Goal: Task Accomplishment & Management: Use online tool/utility

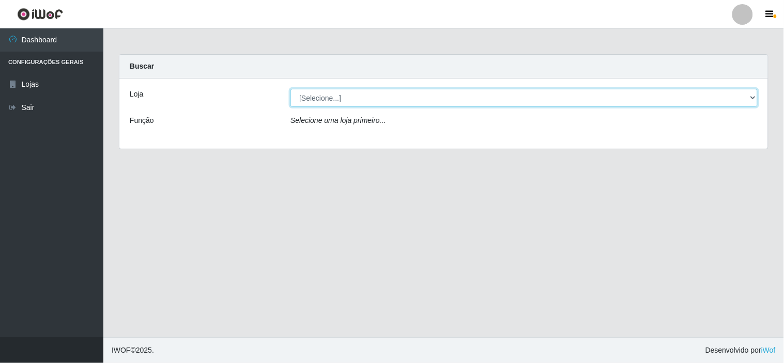
click at [745, 101] on select "[Selecione...] Rede Compras Supermercados - LOJA 6" at bounding box center [523, 98] width 467 height 18
select select "398"
click at [290, 89] on select "[Selecione...] Rede Compras Supermercados - LOJA 6" at bounding box center [523, 98] width 467 height 18
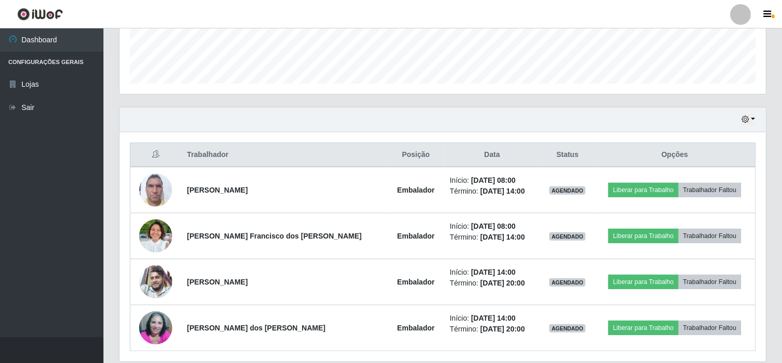
scroll to position [266, 0]
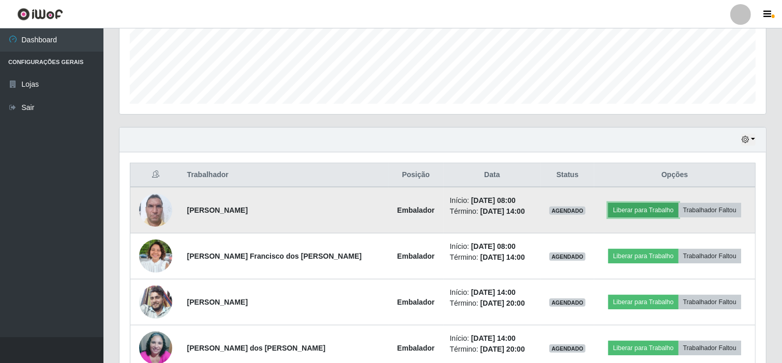
click at [619, 208] on button "Liberar para Trabalho" at bounding box center [643, 210] width 70 height 14
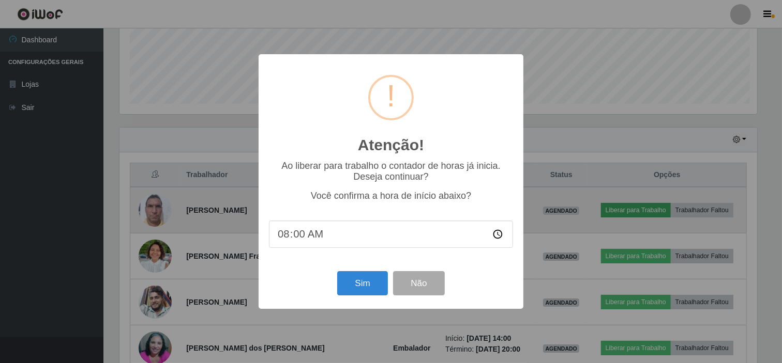
scroll to position [214, 639]
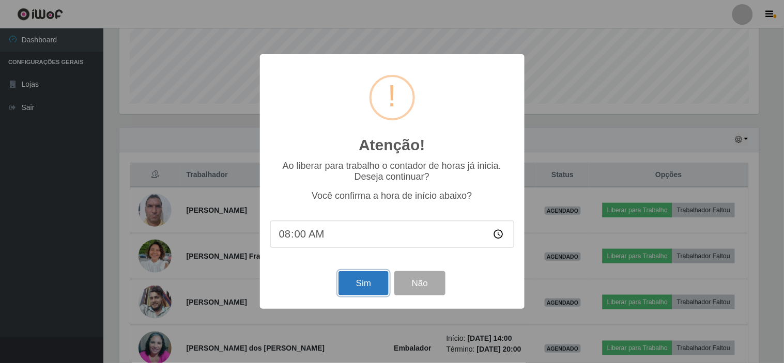
click at [362, 286] on button "Sim" at bounding box center [364, 283] width 50 height 24
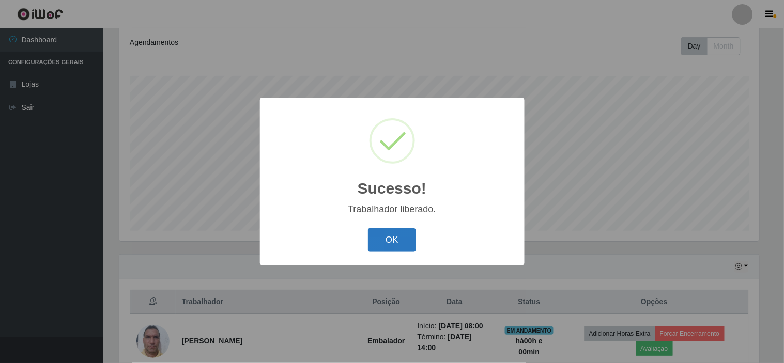
click at [391, 238] on button "OK" at bounding box center [392, 240] width 48 height 24
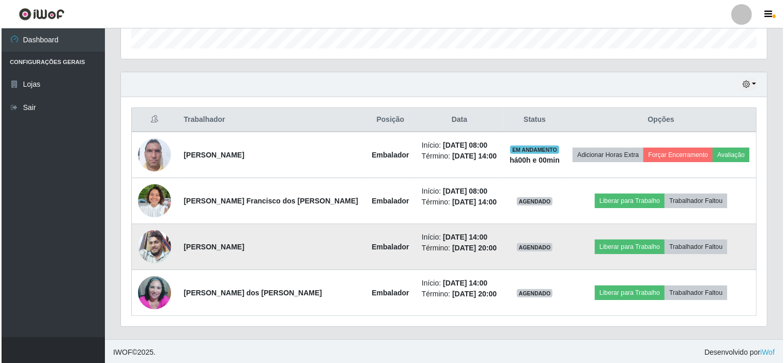
scroll to position [323, 0]
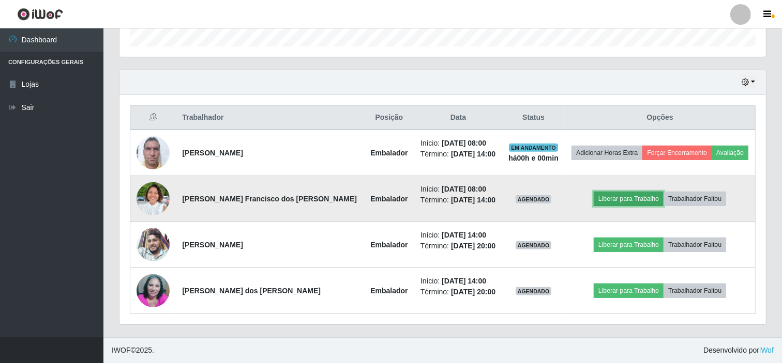
click at [629, 201] on button "Liberar para Trabalho" at bounding box center [628, 199] width 70 height 14
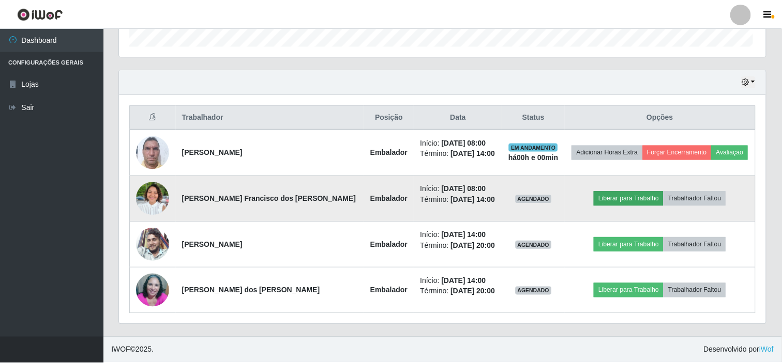
scroll to position [214, 639]
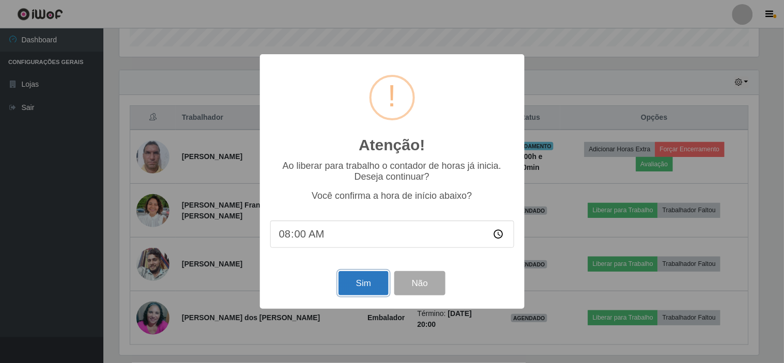
click at [367, 281] on button "Sim" at bounding box center [364, 283] width 50 height 24
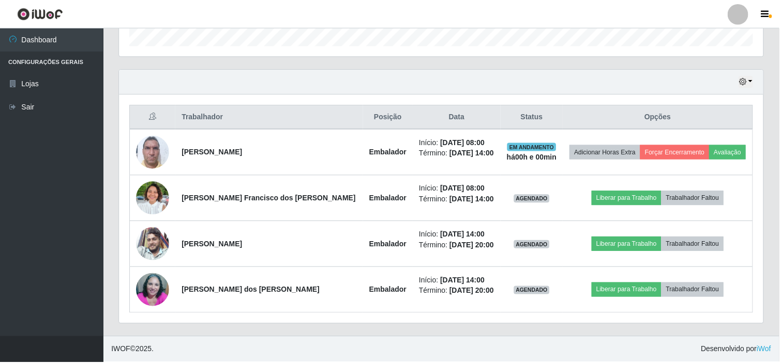
scroll to position [139, 0]
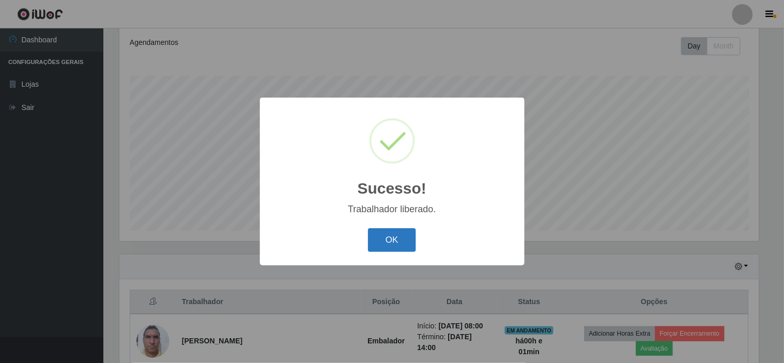
click at [414, 239] on button "OK" at bounding box center [392, 240] width 48 height 24
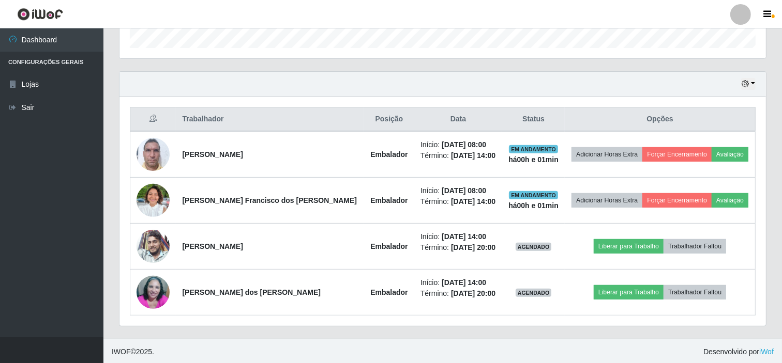
scroll to position [323, 0]
